Goal: Information Seeking & Learning: Learn about a topic

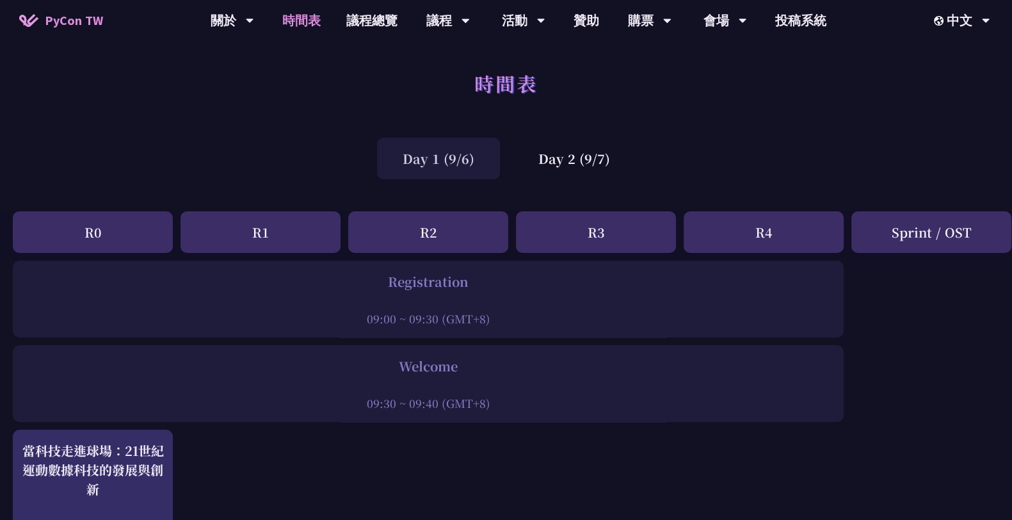
click at [605, 157] on div "Day 2 (9/7)" at bounding box center [573, 159] width 123 height 42
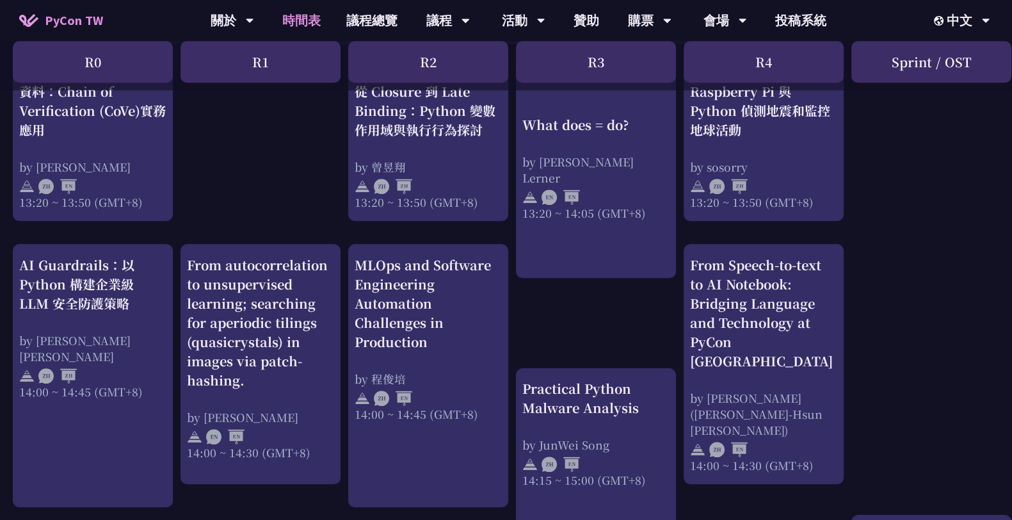
scroll to position [1194, 0]
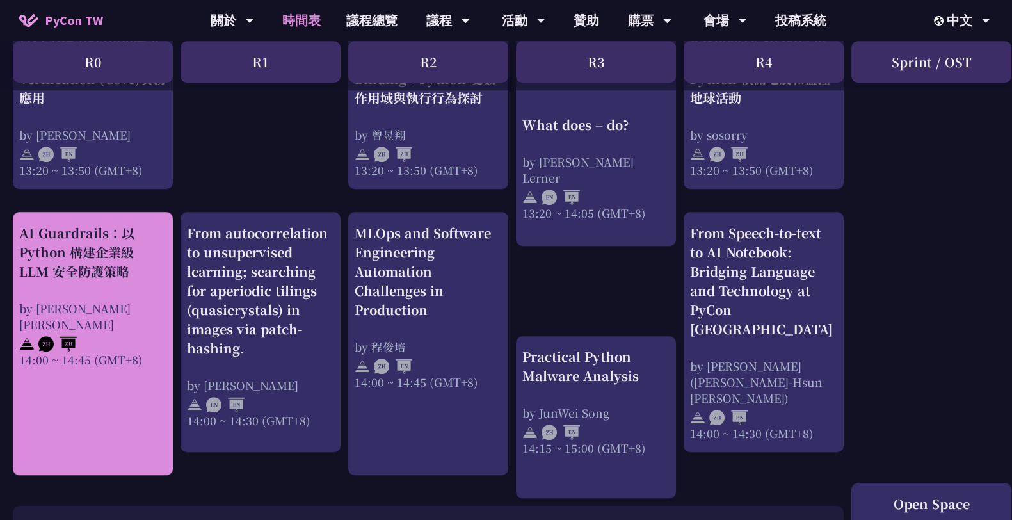
click at [129, 360] on link "AI Guardrails：以 Python 構建企業級 LLM 安全防護策略 by [PERSON_NAME] Un [PERSON_NAME]14:00 …" at bounding box center [92, 343] width 147 height 241
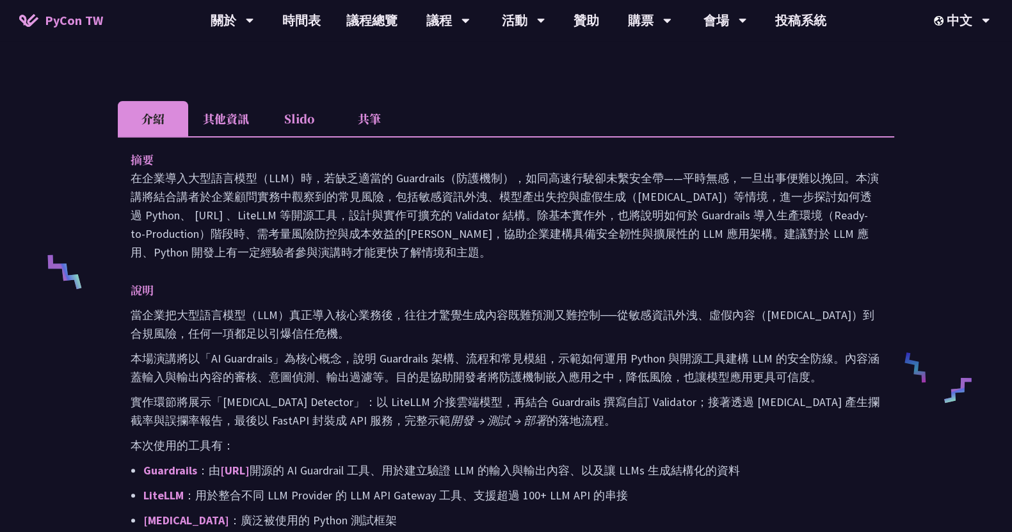
scroll to position [368, 0]
click at [249, 128] on li "其他資訊" at bounding box center [225, 119] width 75 height 35
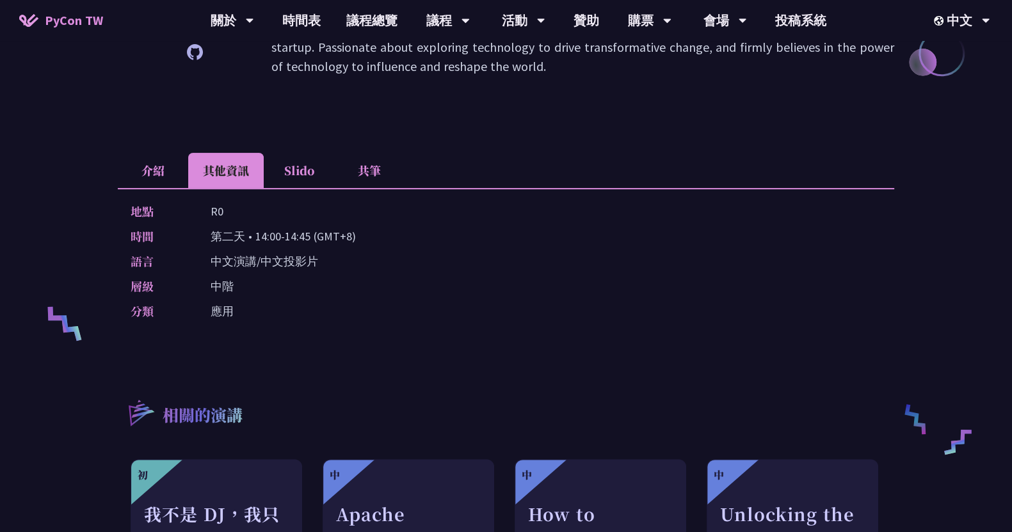
scroll to position [315, 0]
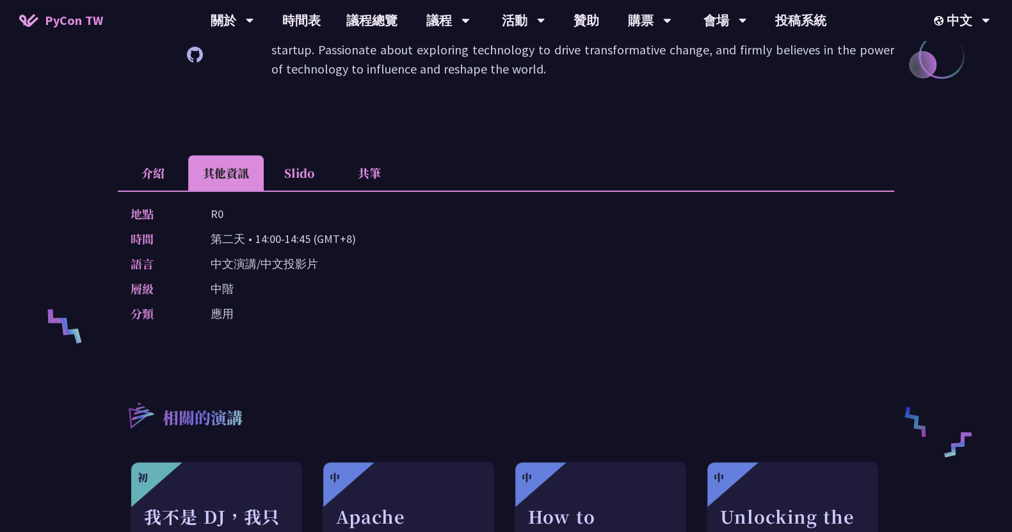
click at [155, 164] on li "介紹" at bounding box center [153, 172] width 70 height 35
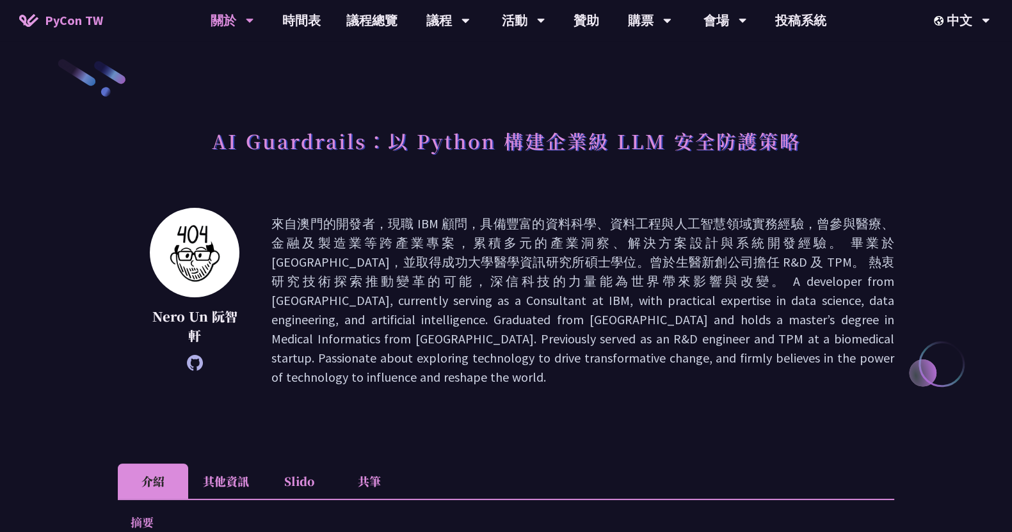
scroll to position [4, 0]
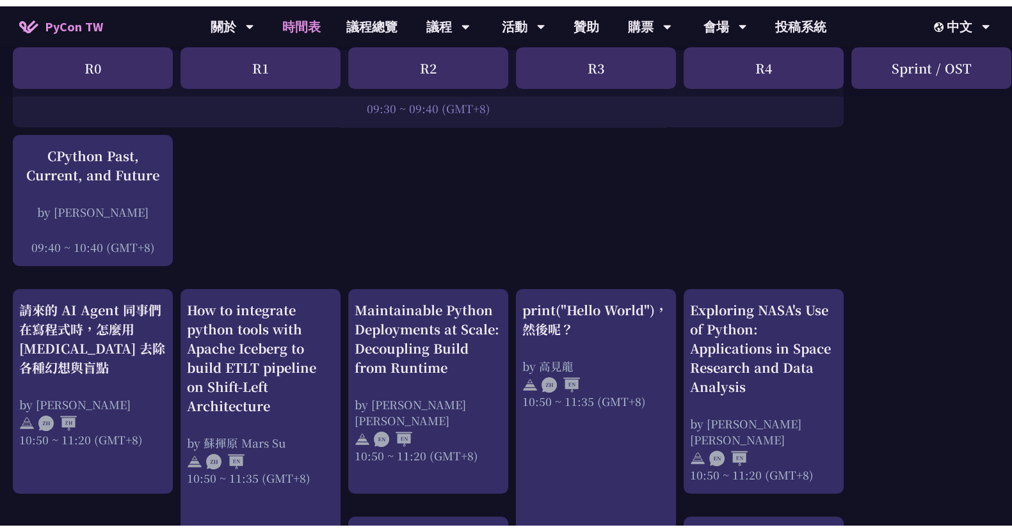
scroll to position [300, 0]
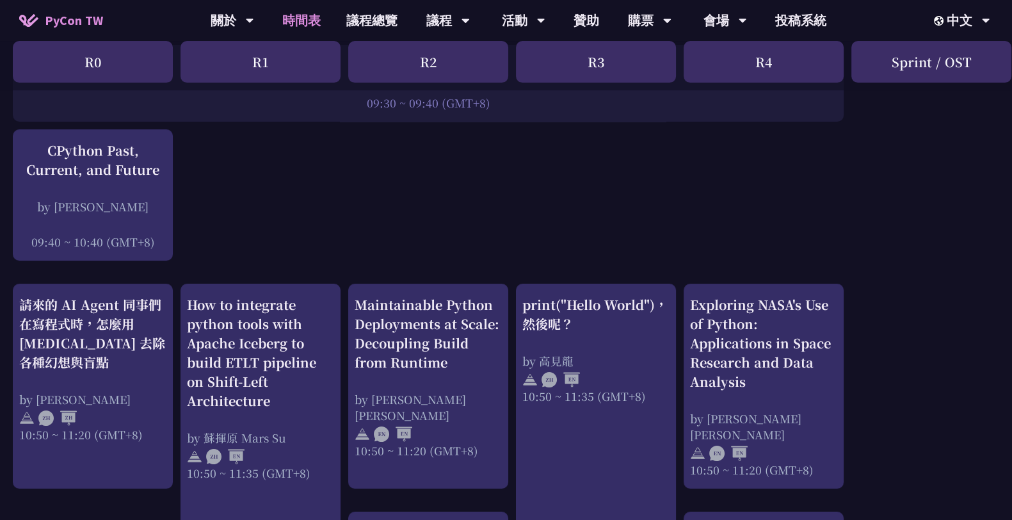
click at [161, 234] on div "09:40 ~ 10:40 (GMT+8)" at bounding box center [92, 242] width 147 height 16
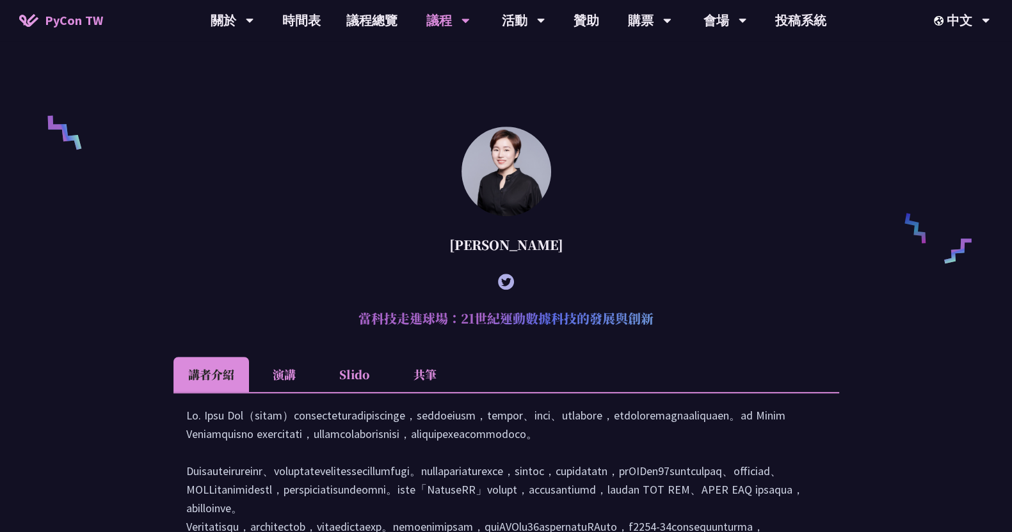
scroll to position [867, 0]
click at [310, 17] on link "時間表" at bounding box center [301, 20] width 64 height 41
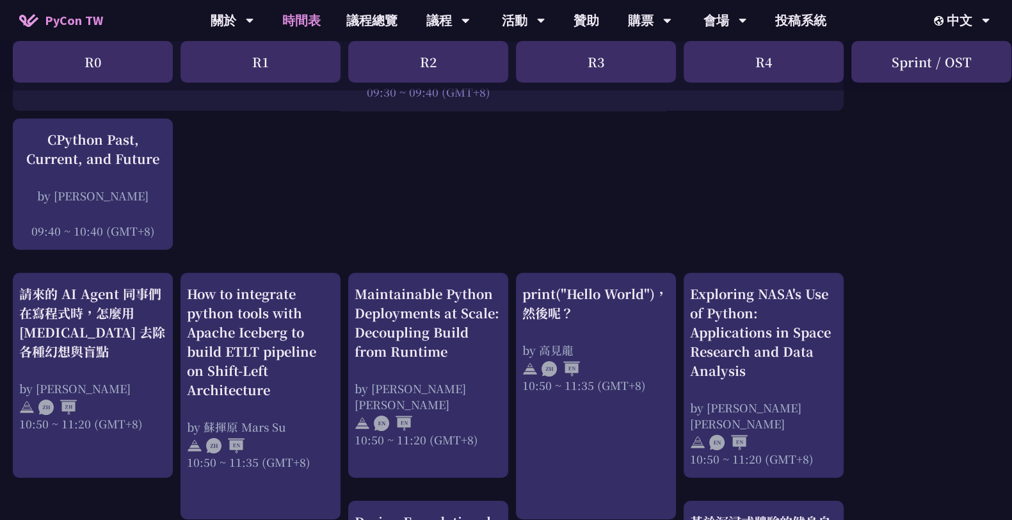
scroll to position [369, 0]
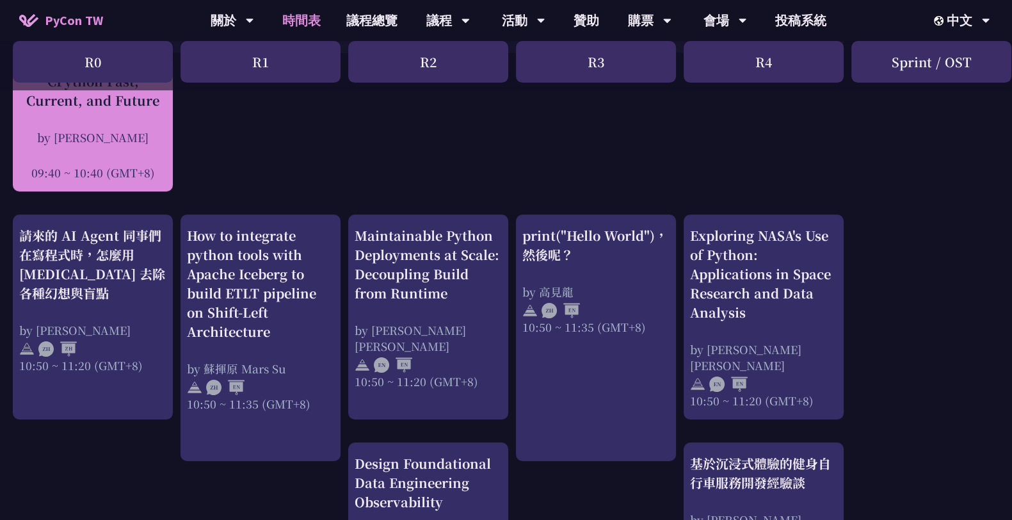
click at [142, 152] on div at bounding box center [92, 154] width 147 height 19
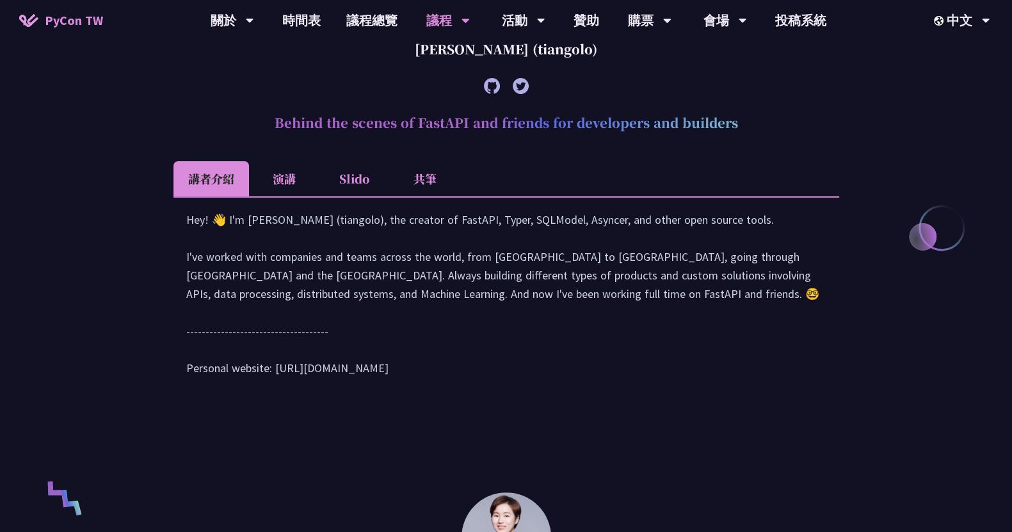
scroll to position [489, 0]
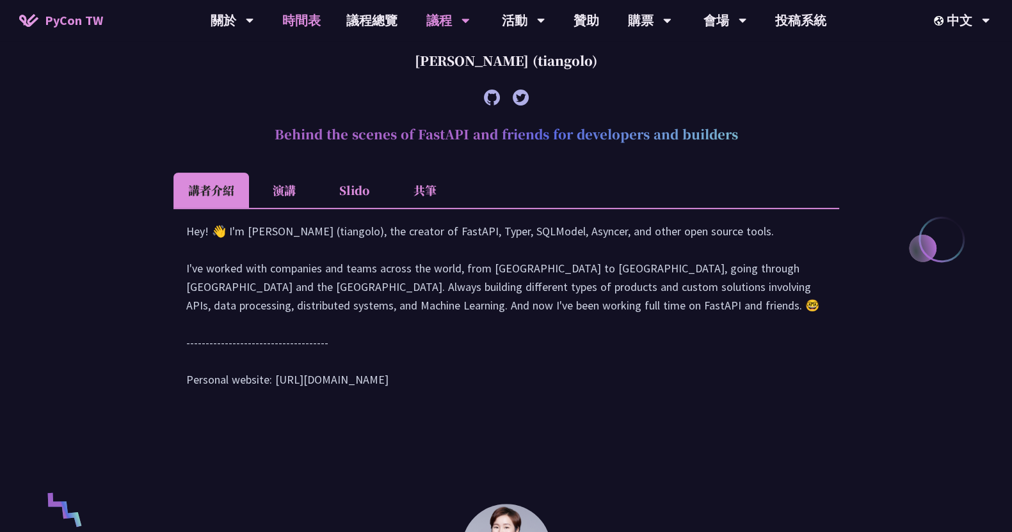
click at [318, 20] on link "時間表" at bounding box center [301, 20] width 64 height 41
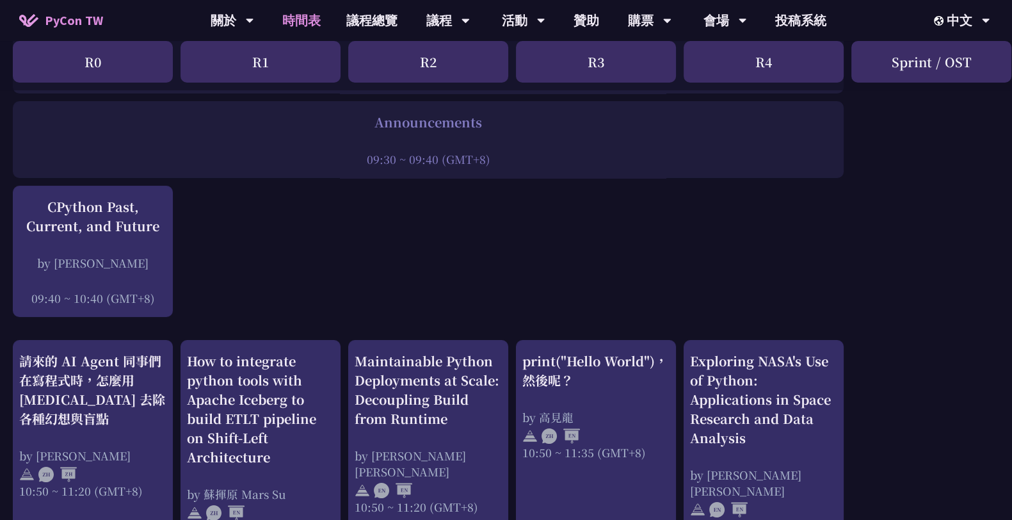
scroll to position [521, 0]
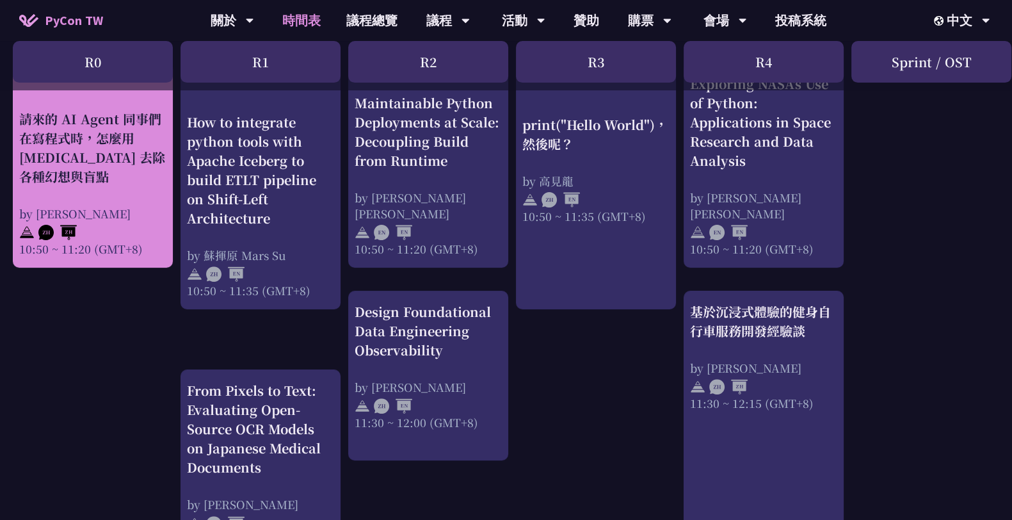
click at [115, 147] on div "請來的 AI Agent 同事們在寫程式時，怎麼用 [MEDICAL_DATA] 去除各種幻想與盲點" at bounding box center [92, 147] width 147 height 77
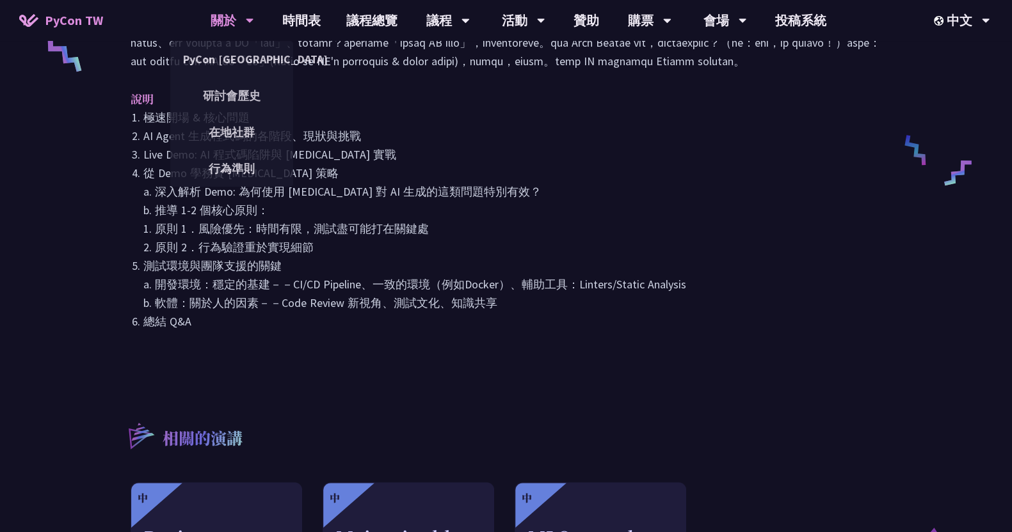
scroll to position [583, 0]
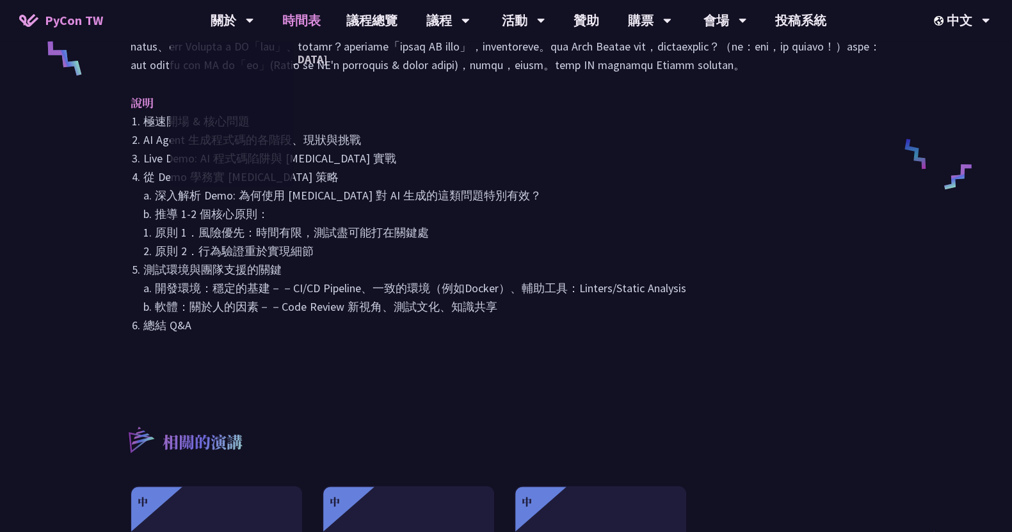
click at [315, 19] on link "時間表" at bounding box center [301, 20] width 64 height 41
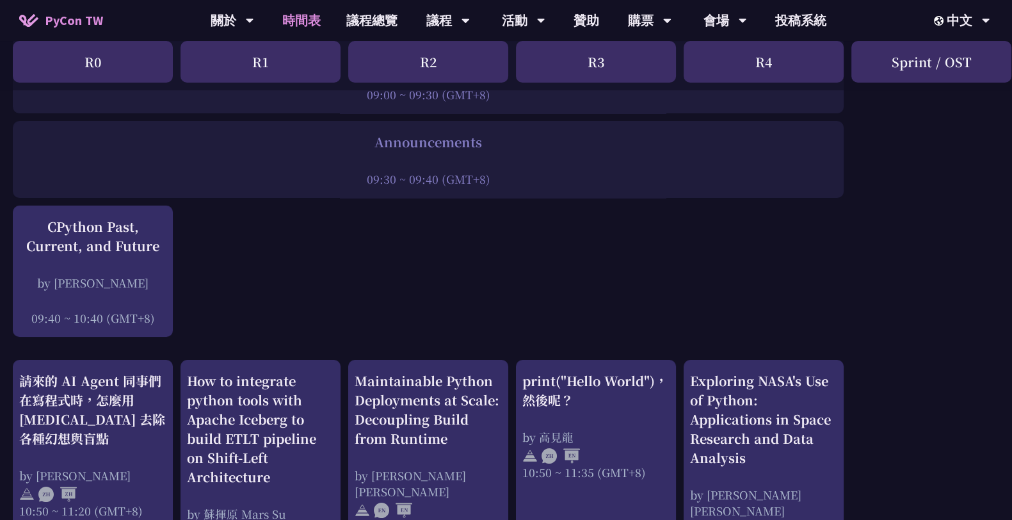
scroll to position [222, 0]
